Goal: Task Accomplishment & Management: Use online tool/utility

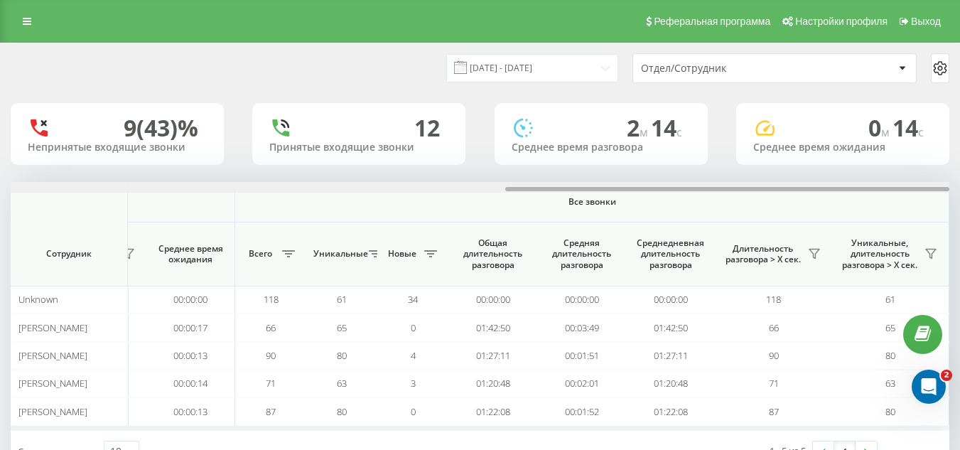
drag, startPoint x: 376, startPoint y: 188, endPoint x: 970, endPoint y: 183, distance: 594.3
click at [960, 183] on html "[DOMAIN_NAME] Проекты [DOMAIN_NAME] Дашборд Центр обращений Аналитика Ваши отче…" at bounding box center [480, 225] width 960 height 450
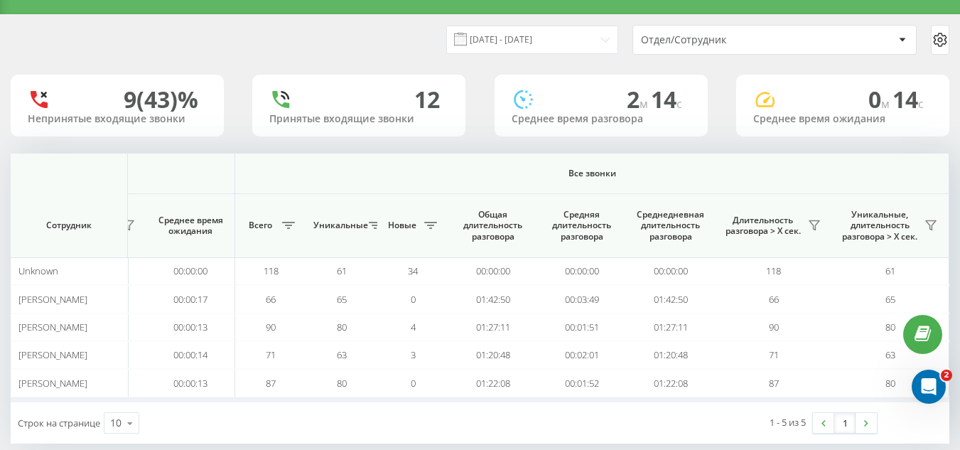
scroll to position [50, 0]
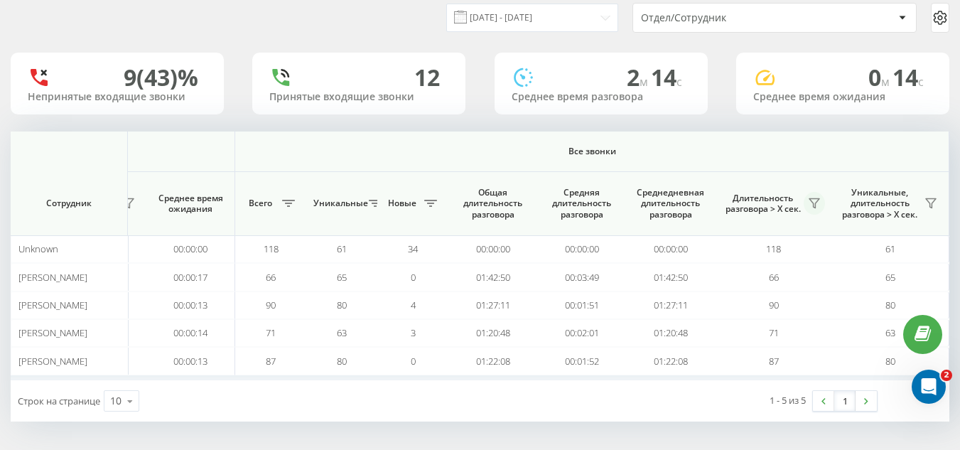
click at [811, 202] on icon at bounding box center [814, 203] width 11 height 11
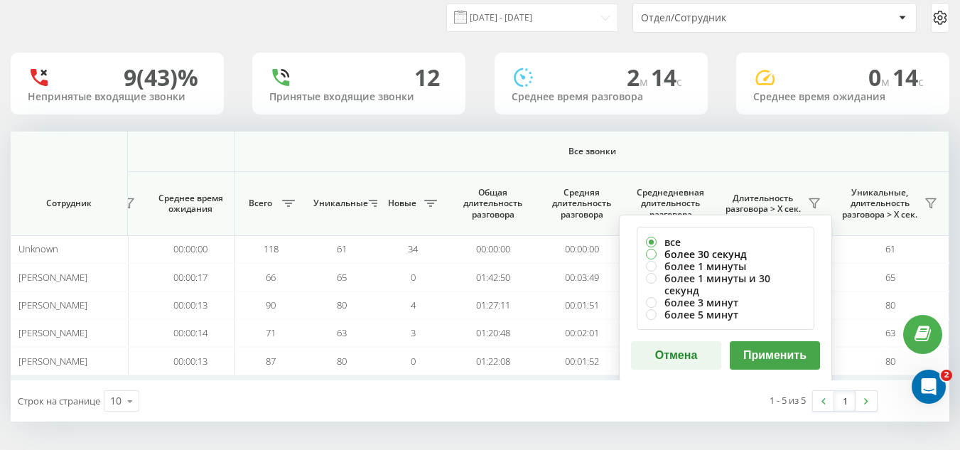
click at [671, 250] on label "более 30 секунд" at bounding box center [725, 254] width 159 height 12
radio input "true"
click at [795, 345] on button "Применить" at bounding box center [775, 355] width 90 height 28
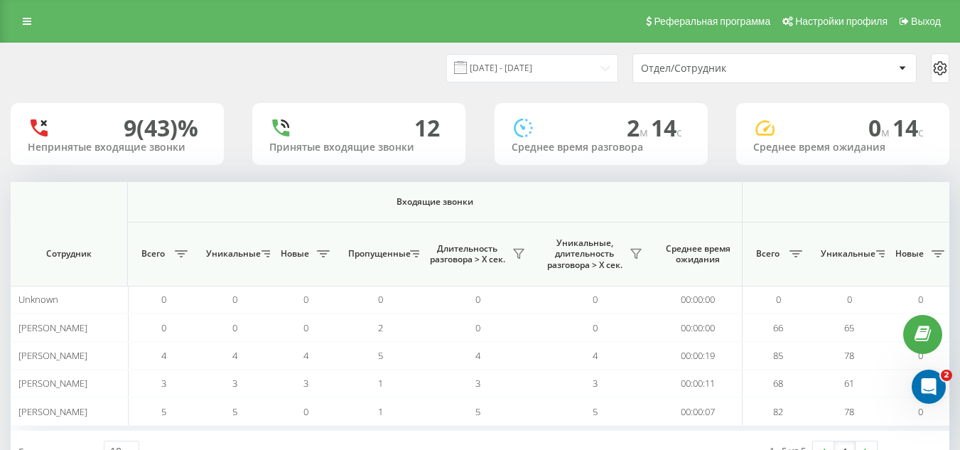
scroll to position [0, 939]
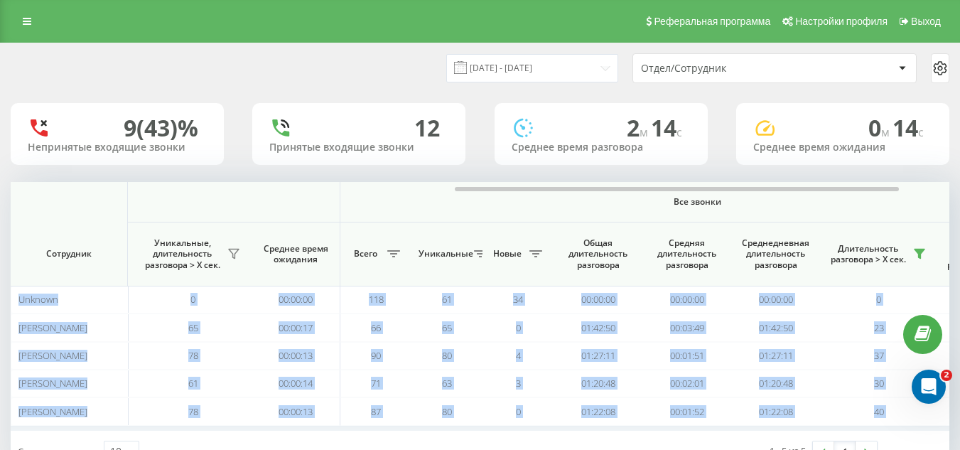
drag, startPoint x: 405, startPoint y: 186, endPoint x: 795, endPoint y: 176, distance: 389.7
click at [794, 176] on div "[DATE] - [DATE] Отдел/Сотрудник 9 (43)% Непринятые входящие звонки 12 Принятые …" at bounding box center [480, 257] width 939 height 429
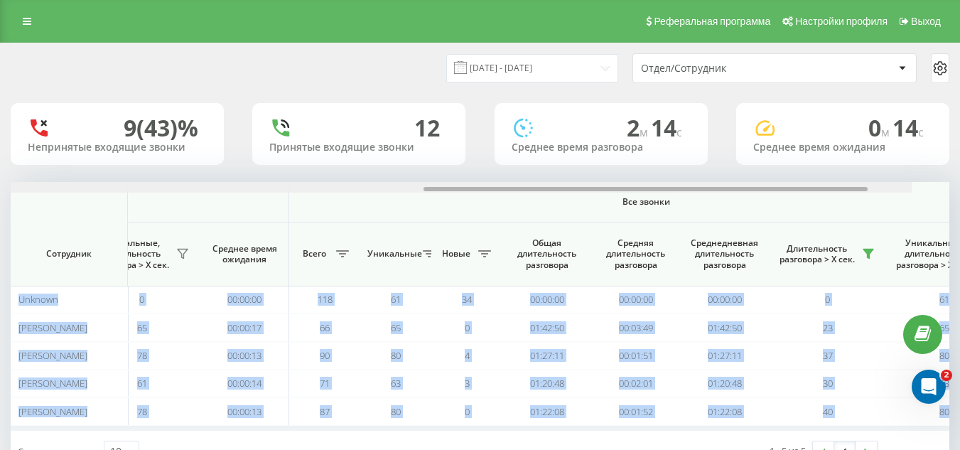
scroll to position [0, 1044]
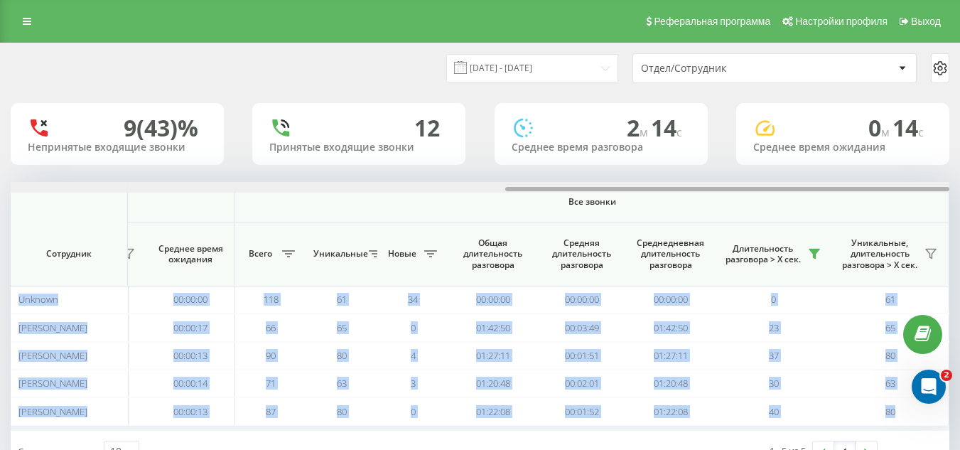
drag, startPoint x: 795, startPoint y: 191, endPoint x: 908, endPoint y: 251, distance: 128.2
click at [960, 163] on html "[DOMAIN_NAME] Проекты [DOMAIN_NAME] Дашборд Центр обращений Аналитика Ваши отче…" at bounding box center [480, 225] width 960 height 450
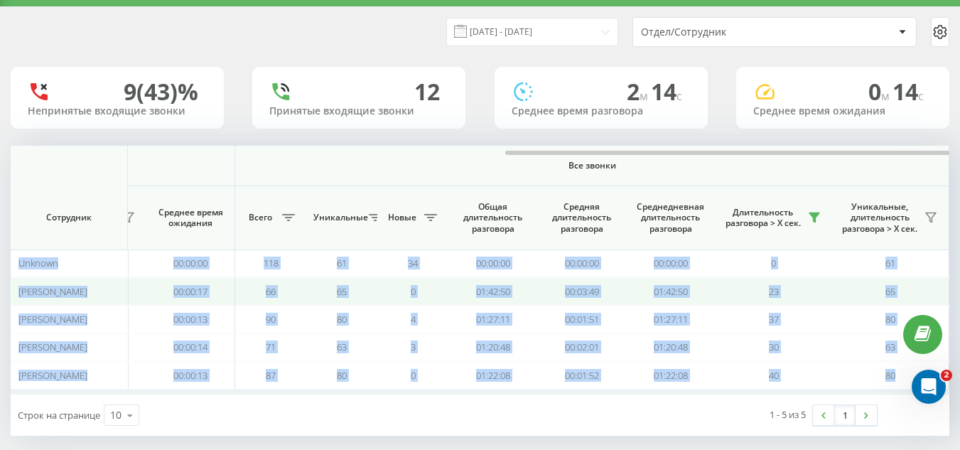
scroll to position [50, 0]
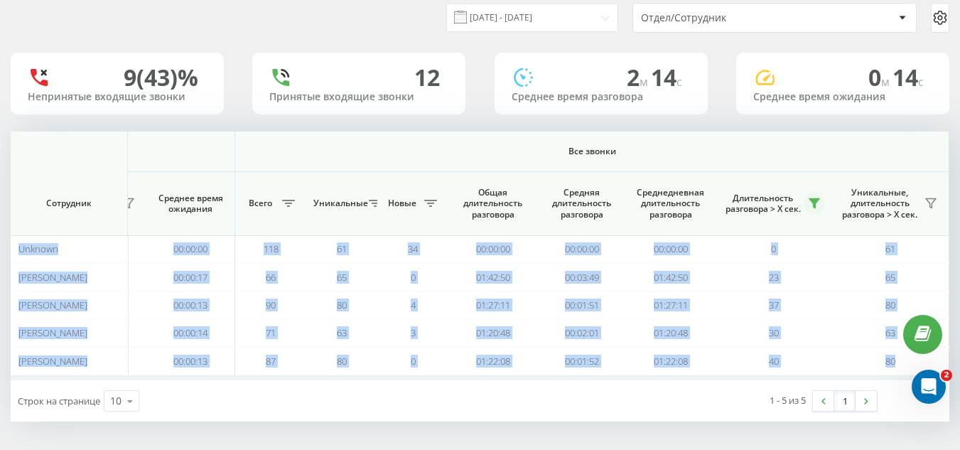
click at [813, 202] on icon at bounding box center [815, 203] width 10 height 9
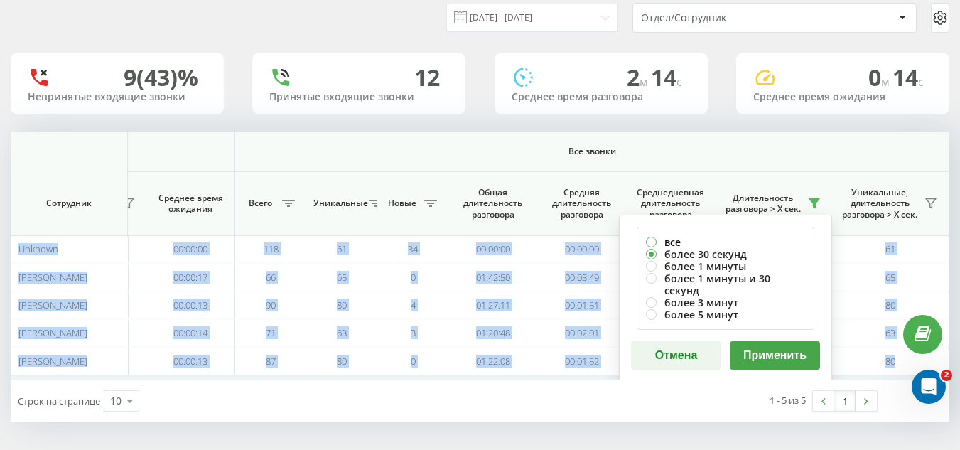
drag, startPoint x: 653, startPoint y: 237, endPoint x: 659, endPoint y: 245, distance: 9.7
click at [653, 240] on label "все" at bounding box center [725, 242] width 159 height 12
radio input "true"
click at [781, 343] on button "Применить" at bounding box center [775, 355] width 90 height 28
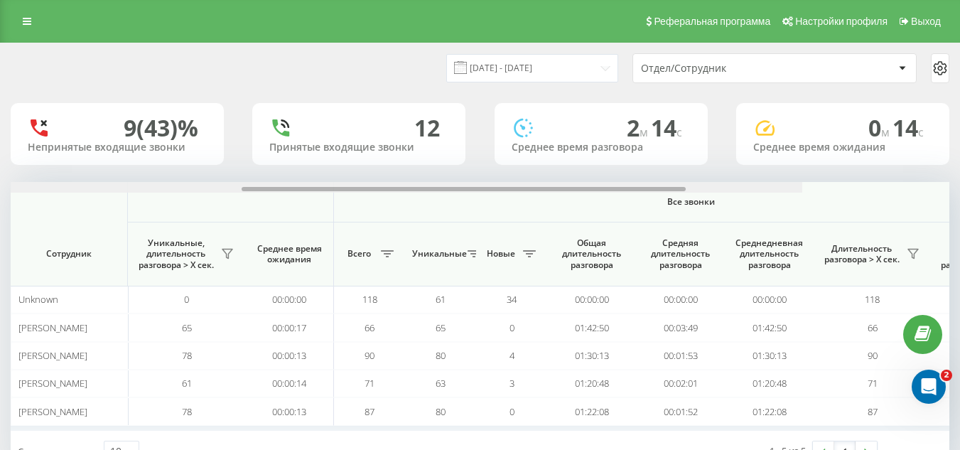
scroll to position [0, 1044]
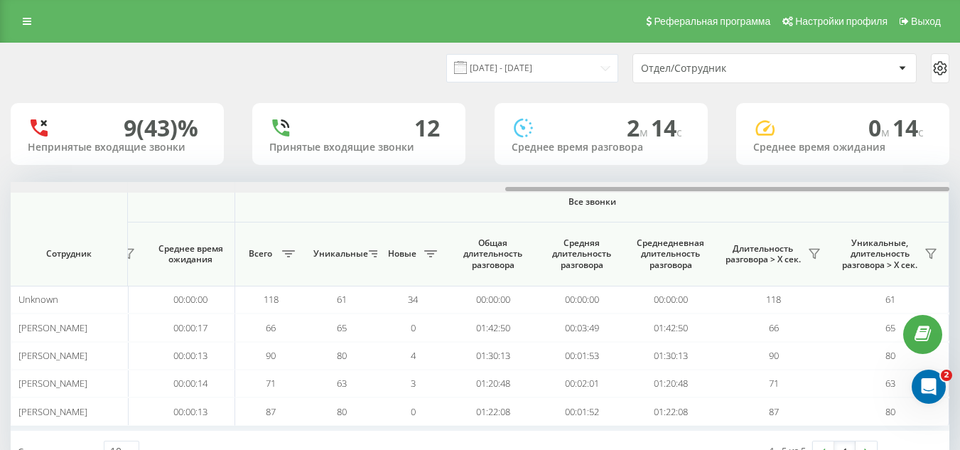
drag, startPoint x: 390, startPoint y: 188, endPoint x: 970, endPoint y: 247, distance: 583.0
click at [960, 247] on html "[DOMAIN_NAME] Проекты [DOMAIN_NAME] Дашборд Центр обращений Аналитика Ваши отче…" at bounding box center [480, 225] width 960 height 450
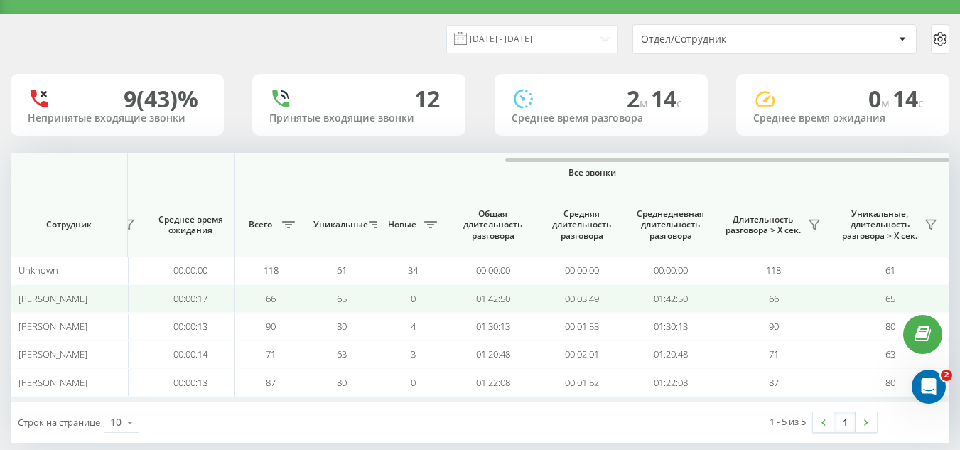
scroll to position [50, 0]
